Goal: Task Accomplishment & Management: Use online tool/utility

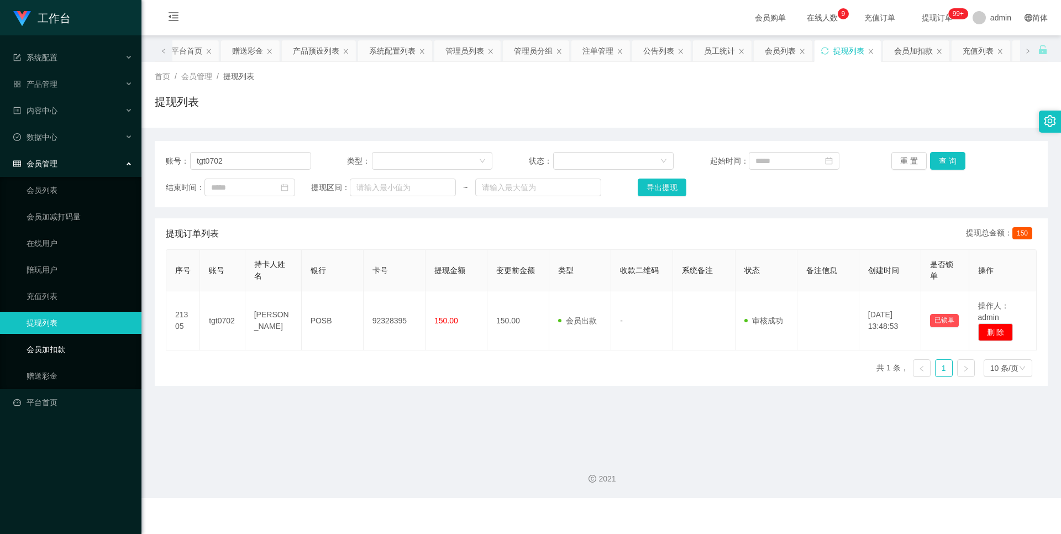
drag, startPoint x: 43, startPoint y: 381, endPoint x: 97, endPoint y: 343, distance: 66.4
click at [43, 380] on link "赠送彩金" at bounding box center [80, 376] width 106 height 22
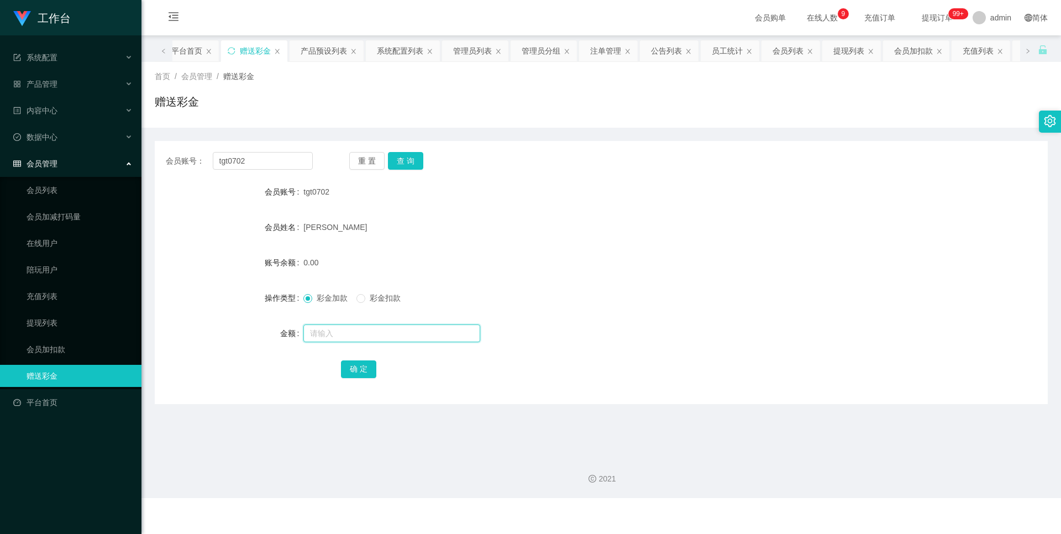
click at [365, 330] on input "text" at bounding box center [391, 333] width 177 height 18
type input "300"
click at [360, 368] on button "确 定" at bounding box center [358, 369] width 35 height 18
click at [419, 156] on button "查 询" at bounding box center [405, 161] width 35 height 18
click at [358, 371] on button "确 定" at bounding box center [358, 369] width 35 height 18
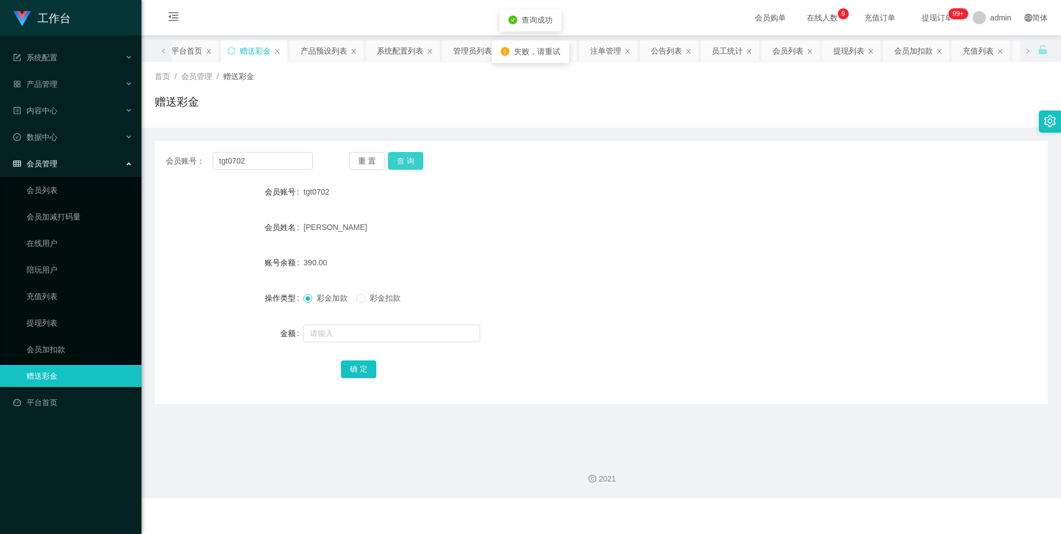
click at [402, 157] on button "查 询" at bounding box center [405, 161] width 35 height 18
click at [403, 164] on button "查 询" at bounding box center [405, 161] width 35 height 18
click at [46, 331] on link "提现列表" at bounding box center [80, 323] width 106 height 22
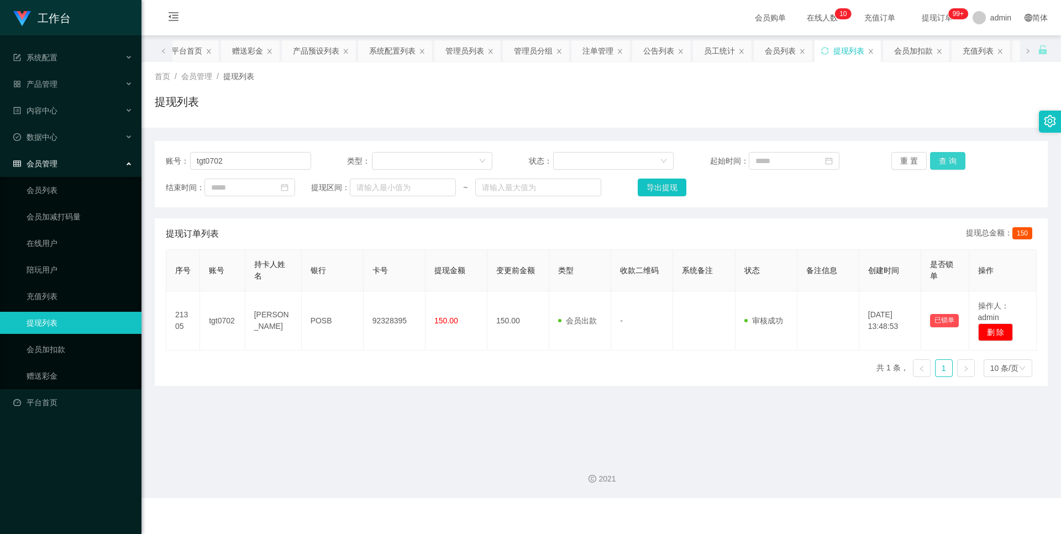
click at [958, 163] on button "查 询" at bounding box center [947, 161] width 35 height 18
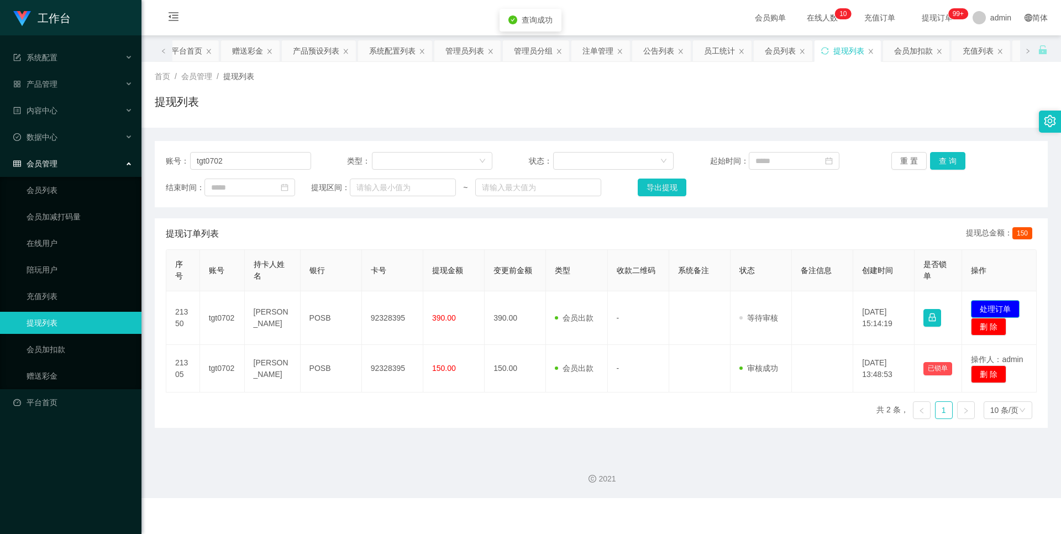
click at [984, 306] on button "处理订单" at bounding box center [995, 309] width 49 height 18
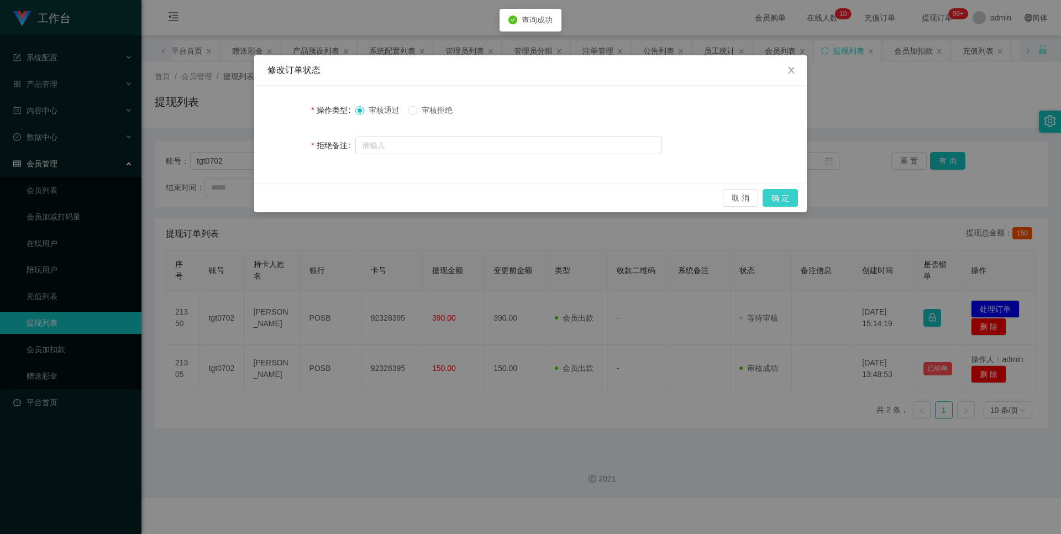
click at [792, 206] on button "确 定" at bounding box center [780, 198] width 35 height 18
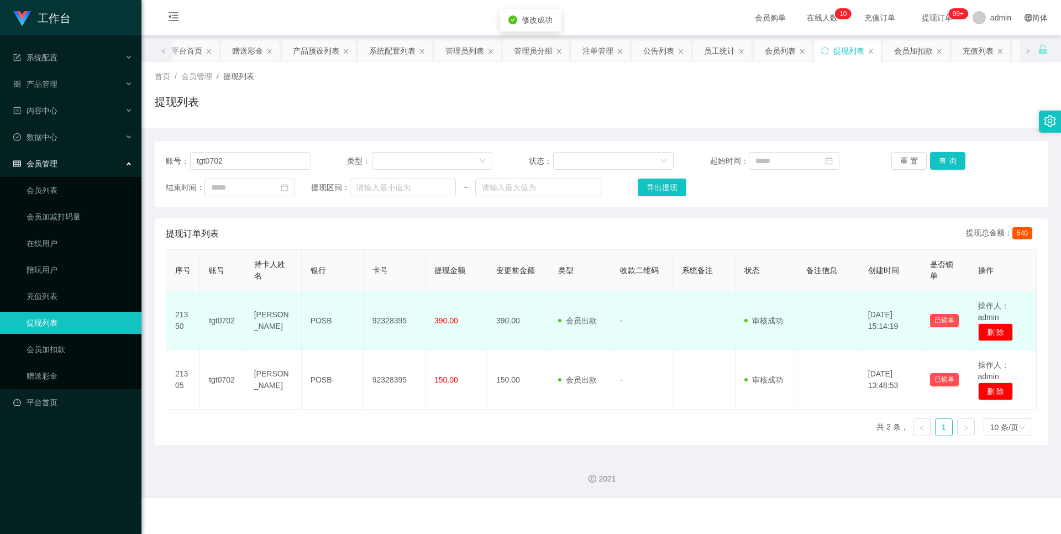
click at [434, 323] on span "390.00" at bounding box center [446, 320] width 24 height 9
drag, startPoint x: 421, startPoint y: 319, endPoint x: 334, endPoint y: 317, distance: 86.8
click at [336, 317] on tr "21350 tgt0702 TAN GEE TING POSB 92328395 390.00 390.00 会员出款 人工取款 - 审核驳回 审核成功 等待…" at bounding box center [601, 320] width 871 height 59
copy tr "92328395"
